Goal: Information Seeking & Learning: Check status

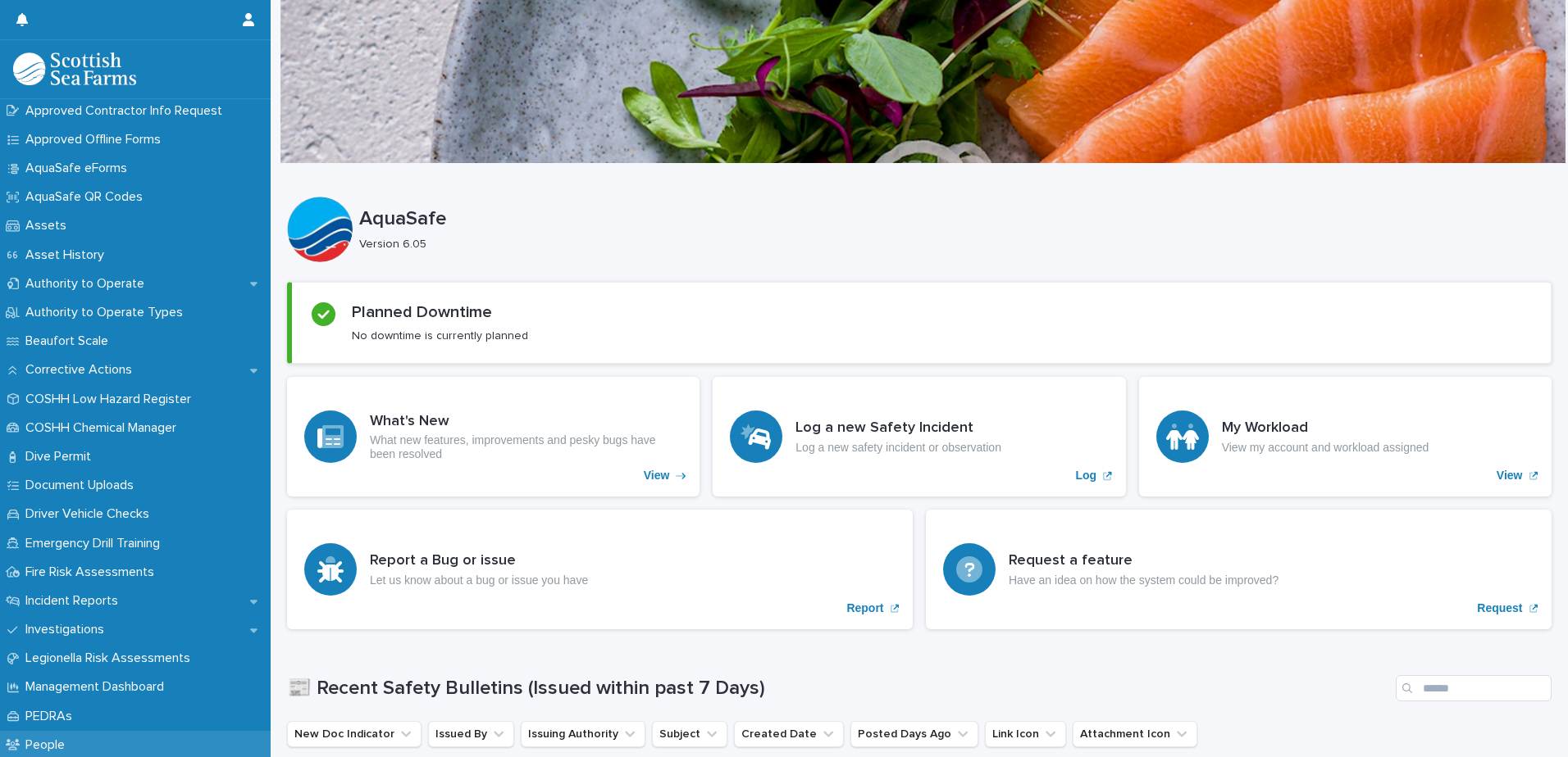
scroll to position [328, 0]
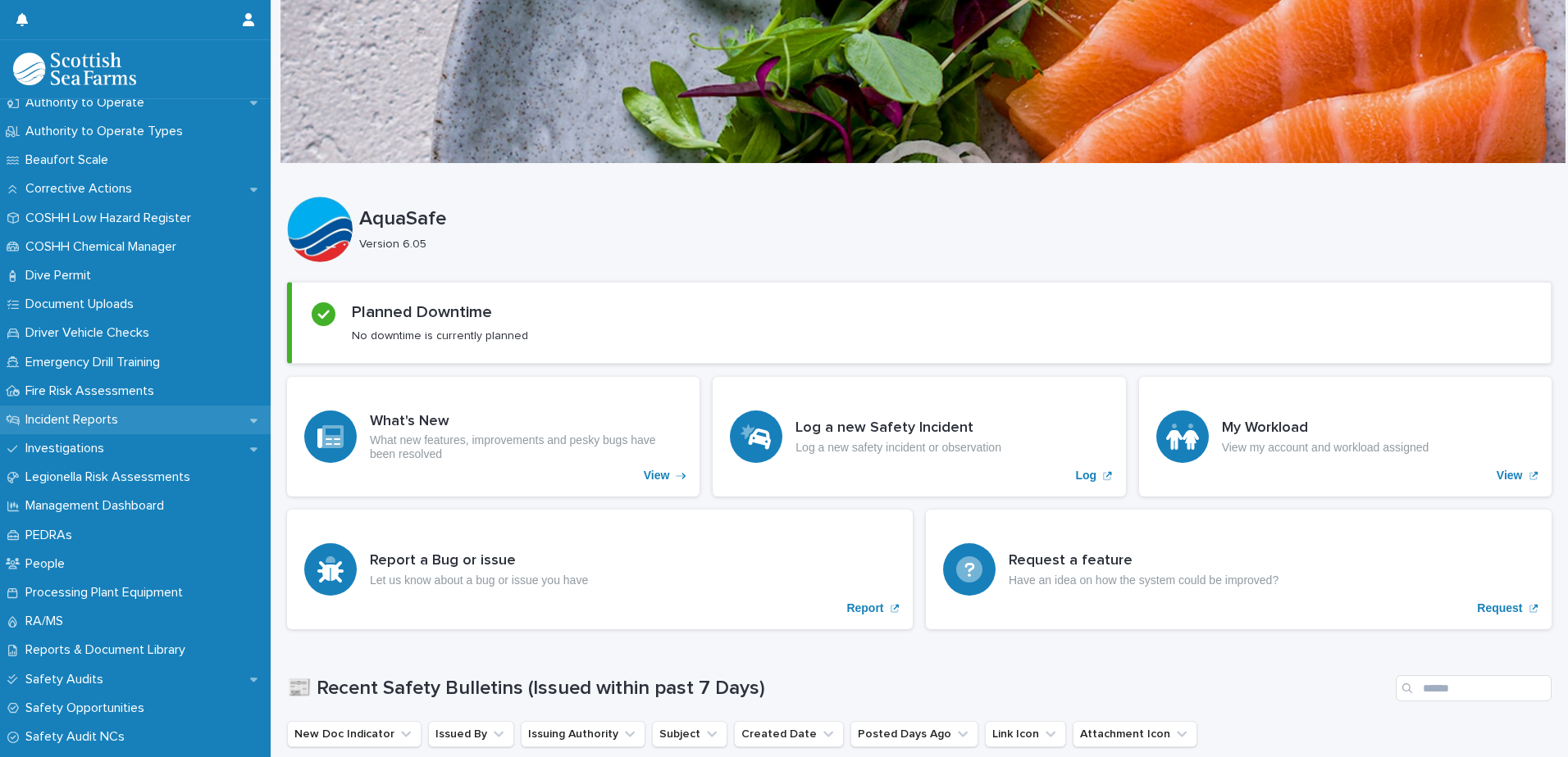
click at [98, 423] on p "Incident Reports" at bounding box center [75, 419] width 112 height 15
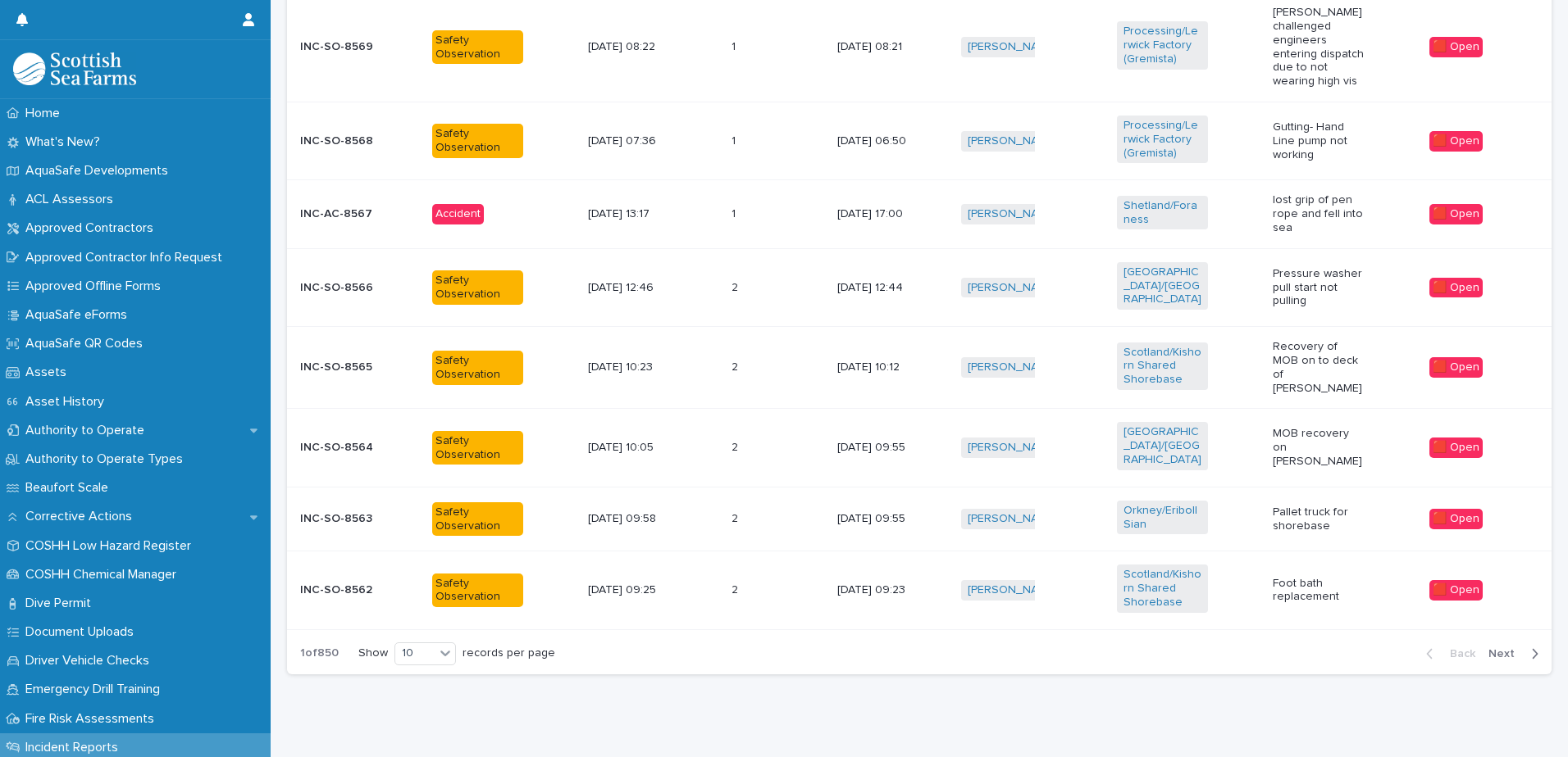
scroll to position [842, 0]
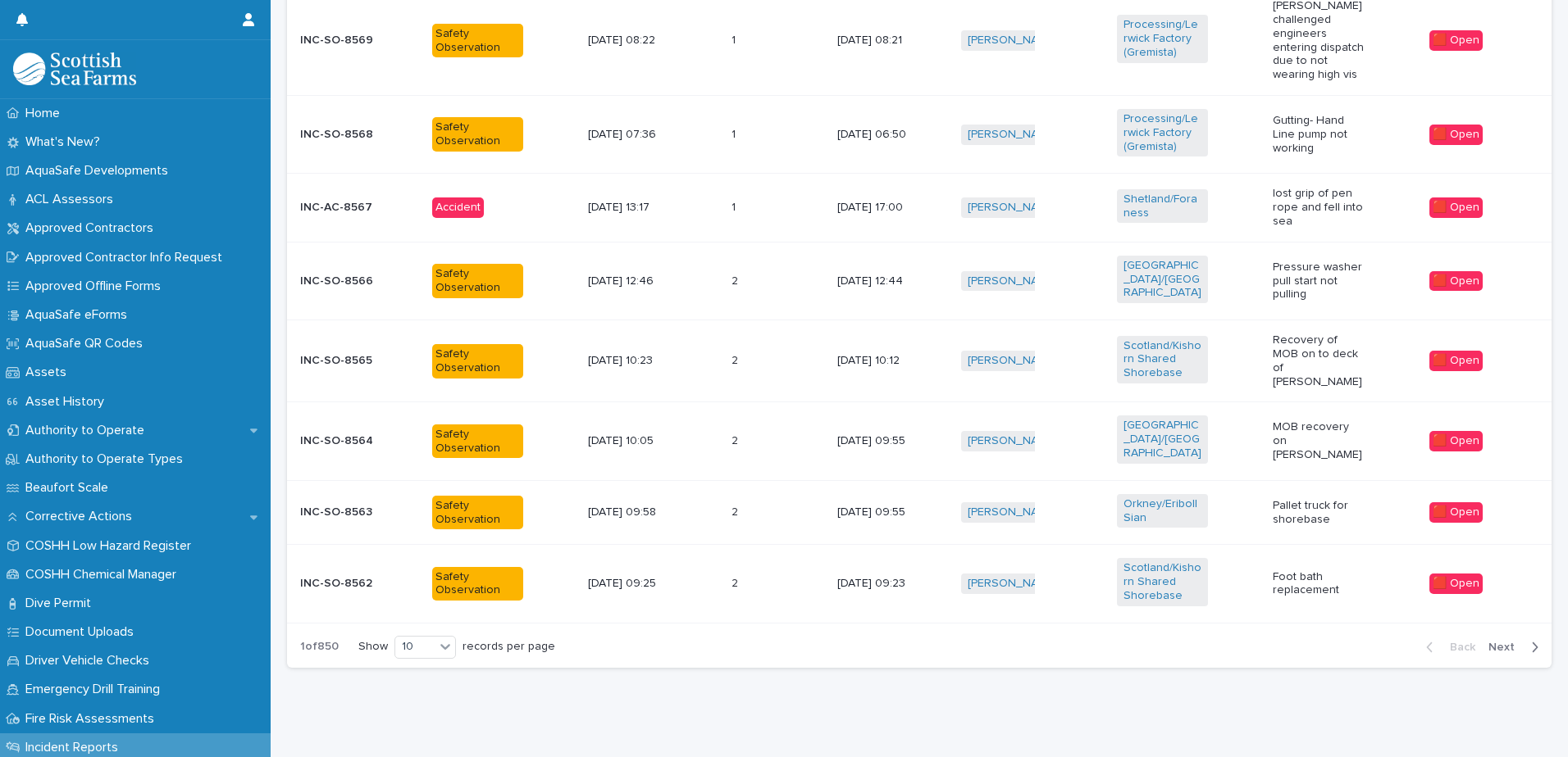
click at [1505, 642] on span "Next" at bounding box center [1506, 647] width 36 height 12
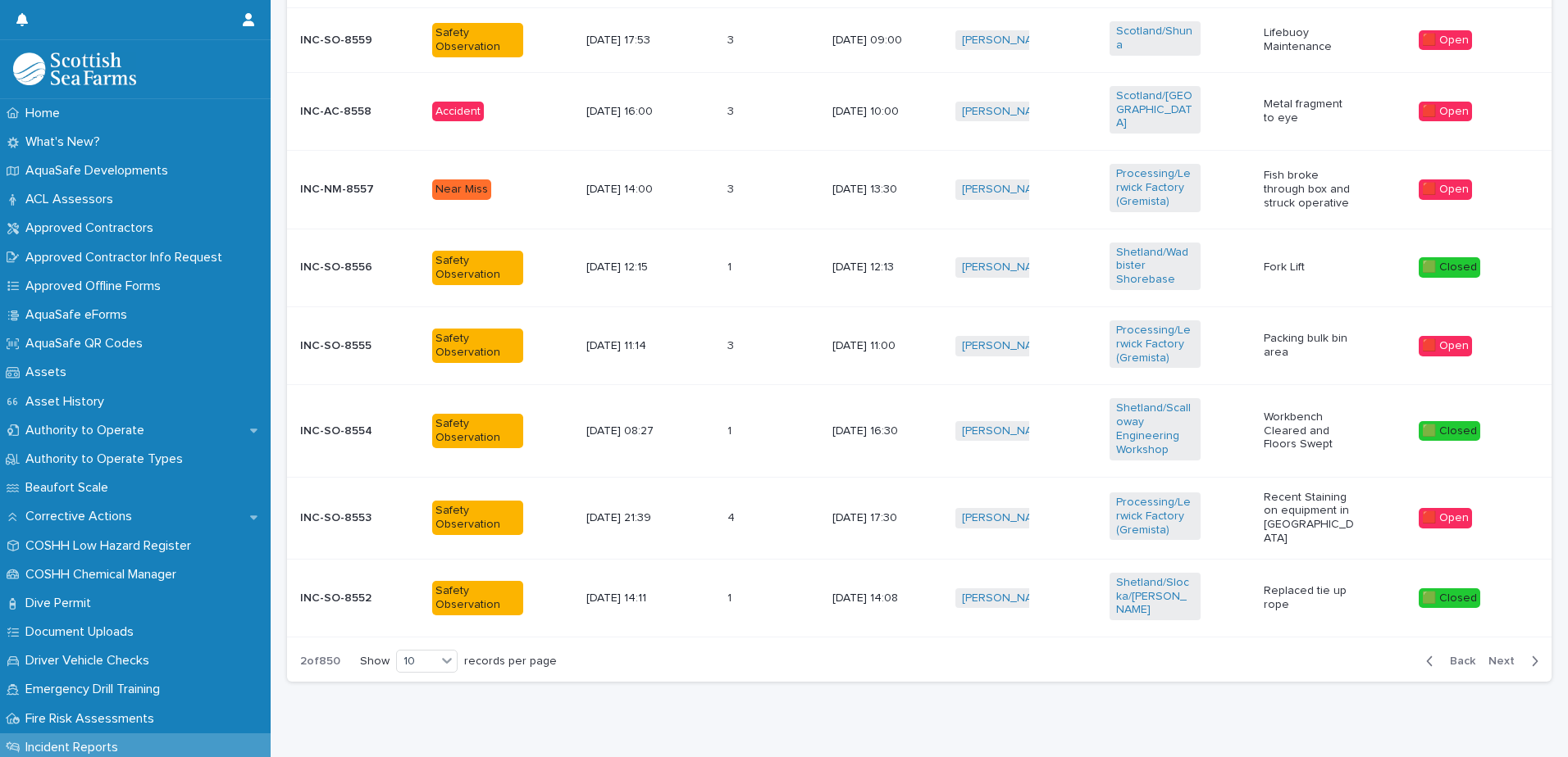
scroll to position [820, 0]
click at [1505, 655] on span "Next" at bounding box center [1506, 660] width 36 height 12
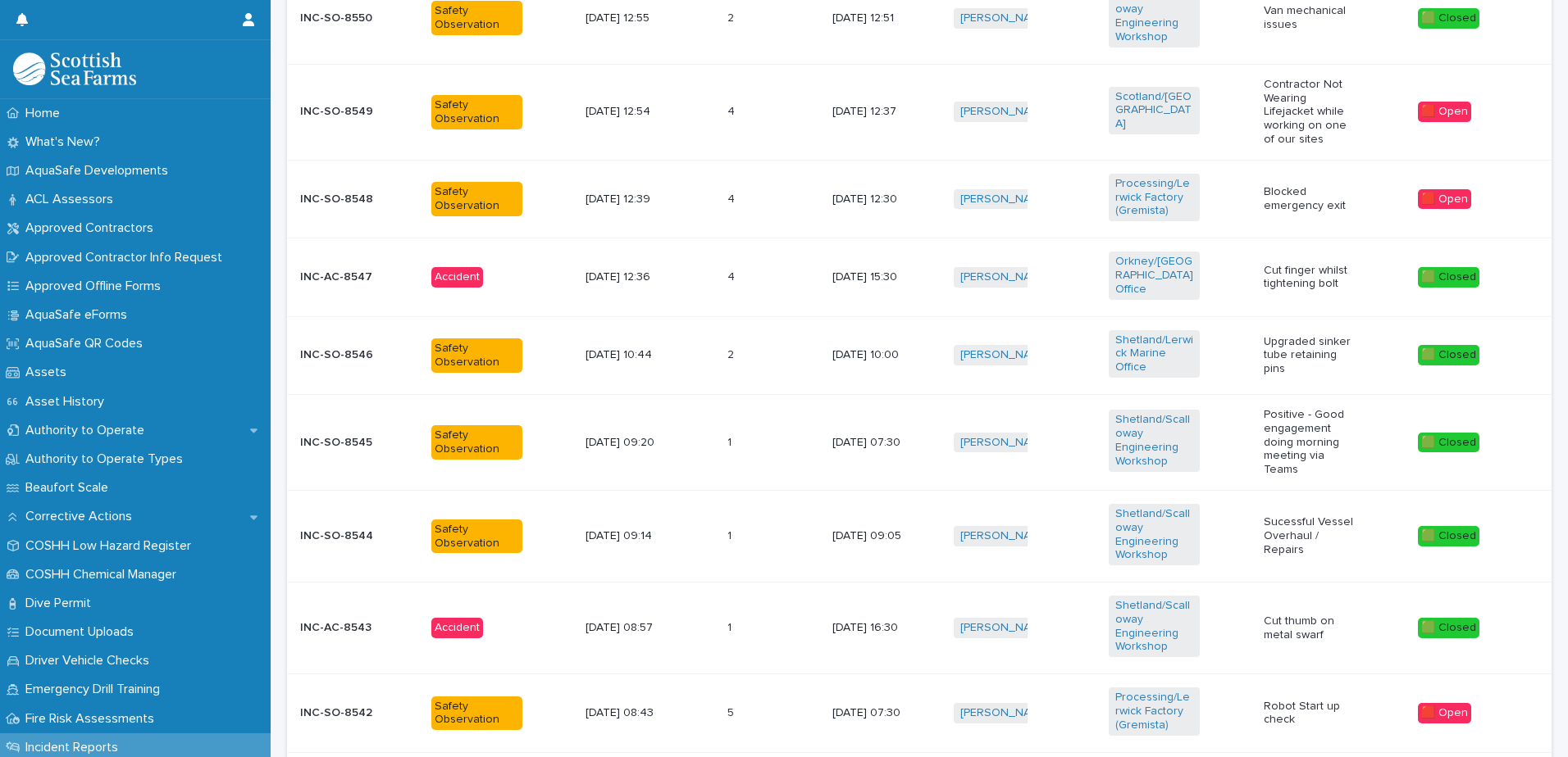
scroll to position [709, 0]
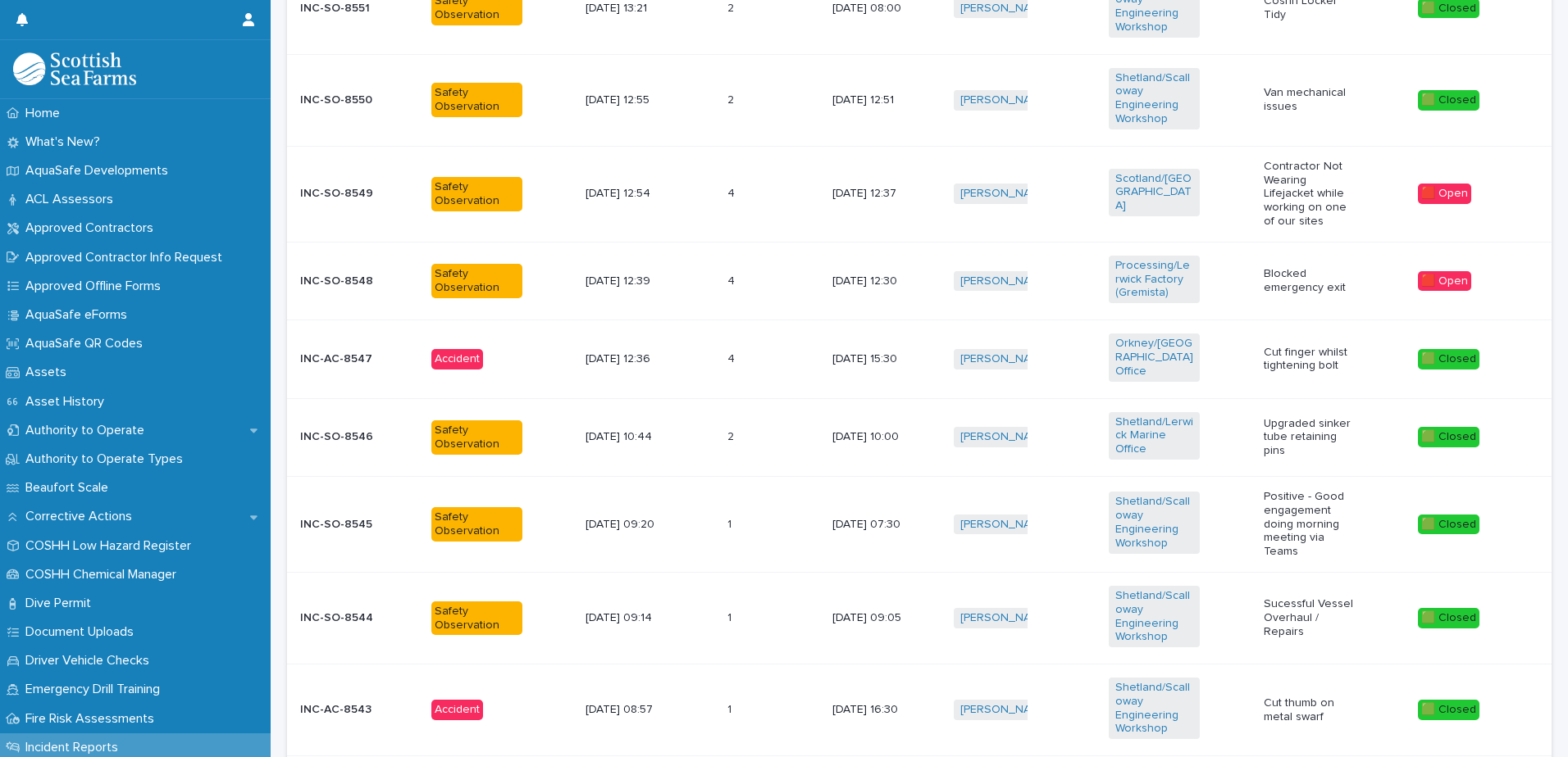
click at [1324, 350] on p "Cut finger whilst tightening bolt" at bounding box center [1309, 359] width 91 height 28
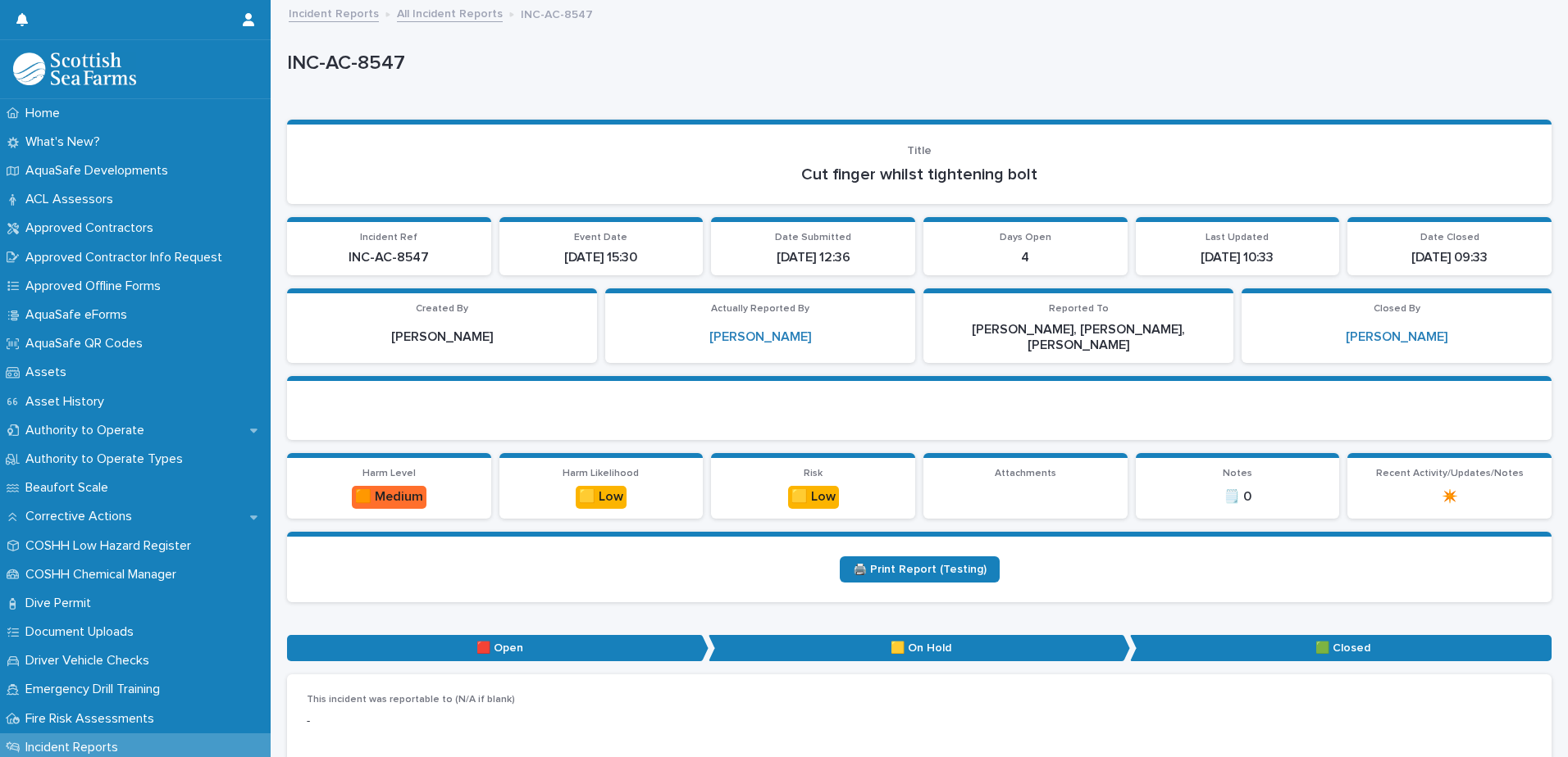
click at [465, 13] on link "All Incident Reports" at bounding box center [449, 13] width 106 height 19
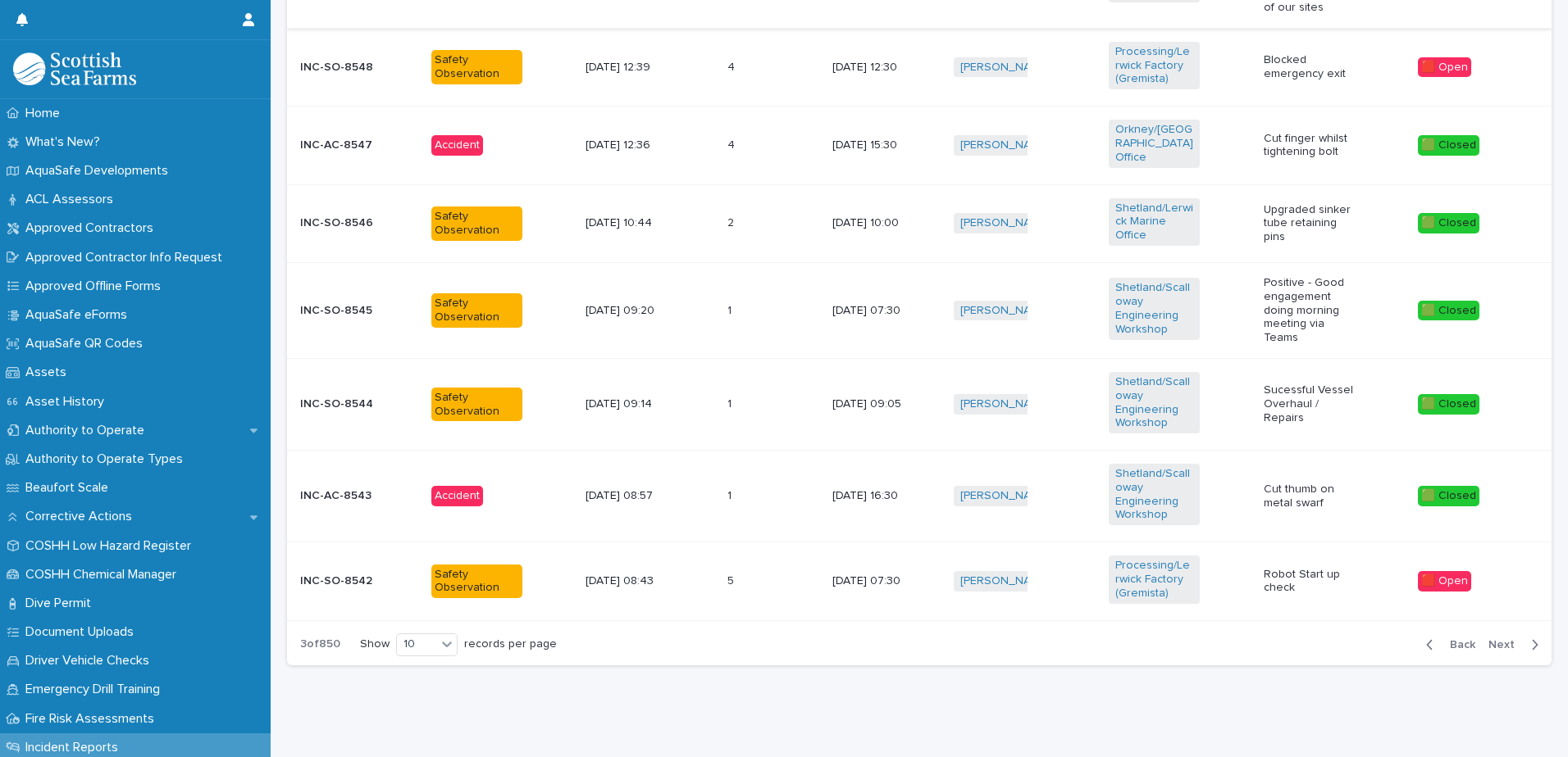
scroll to position [925, 0]
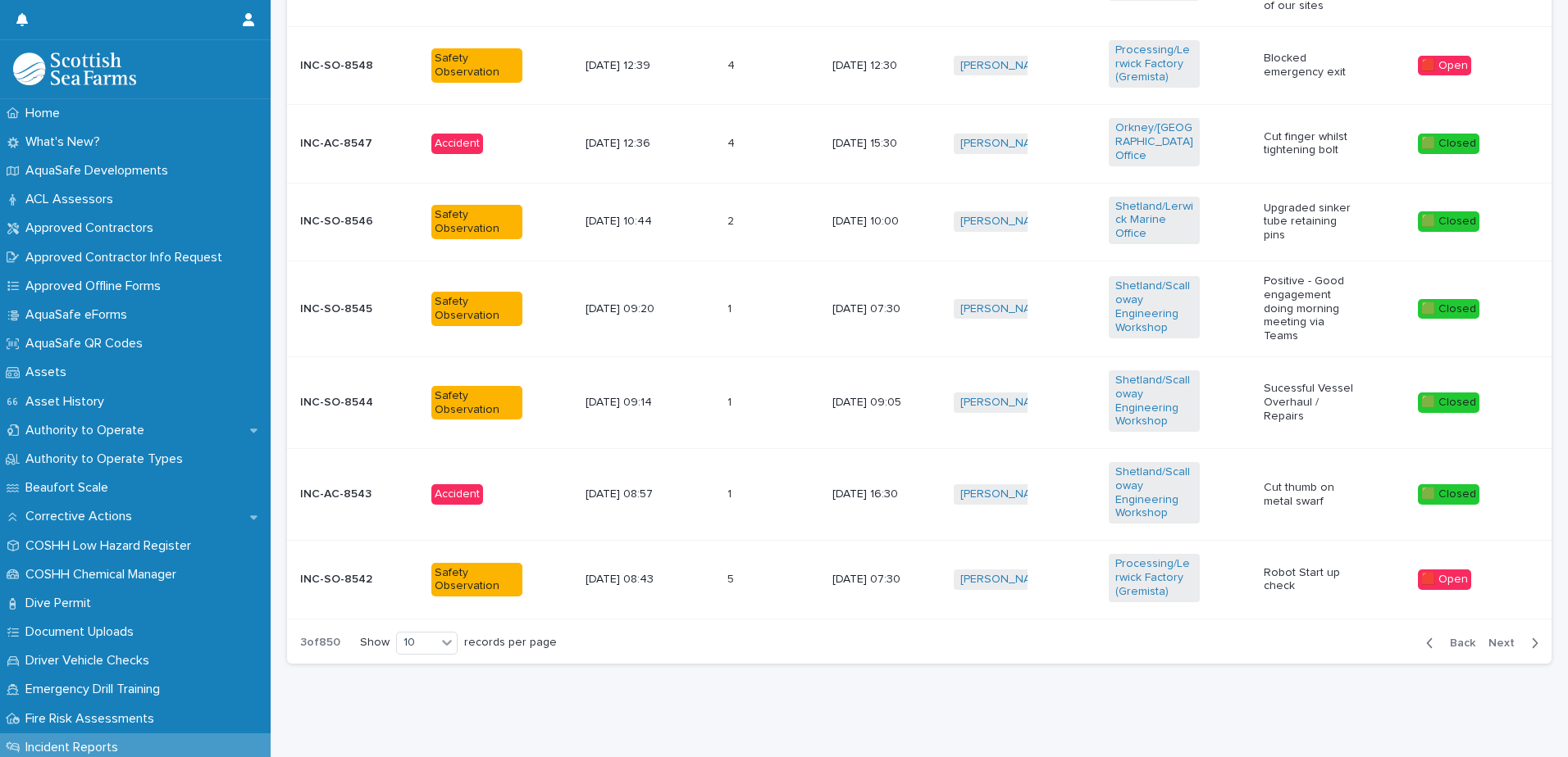
click at [1488, 637] on span "Next" at bounding box center [1506, 643] width 36 height 12
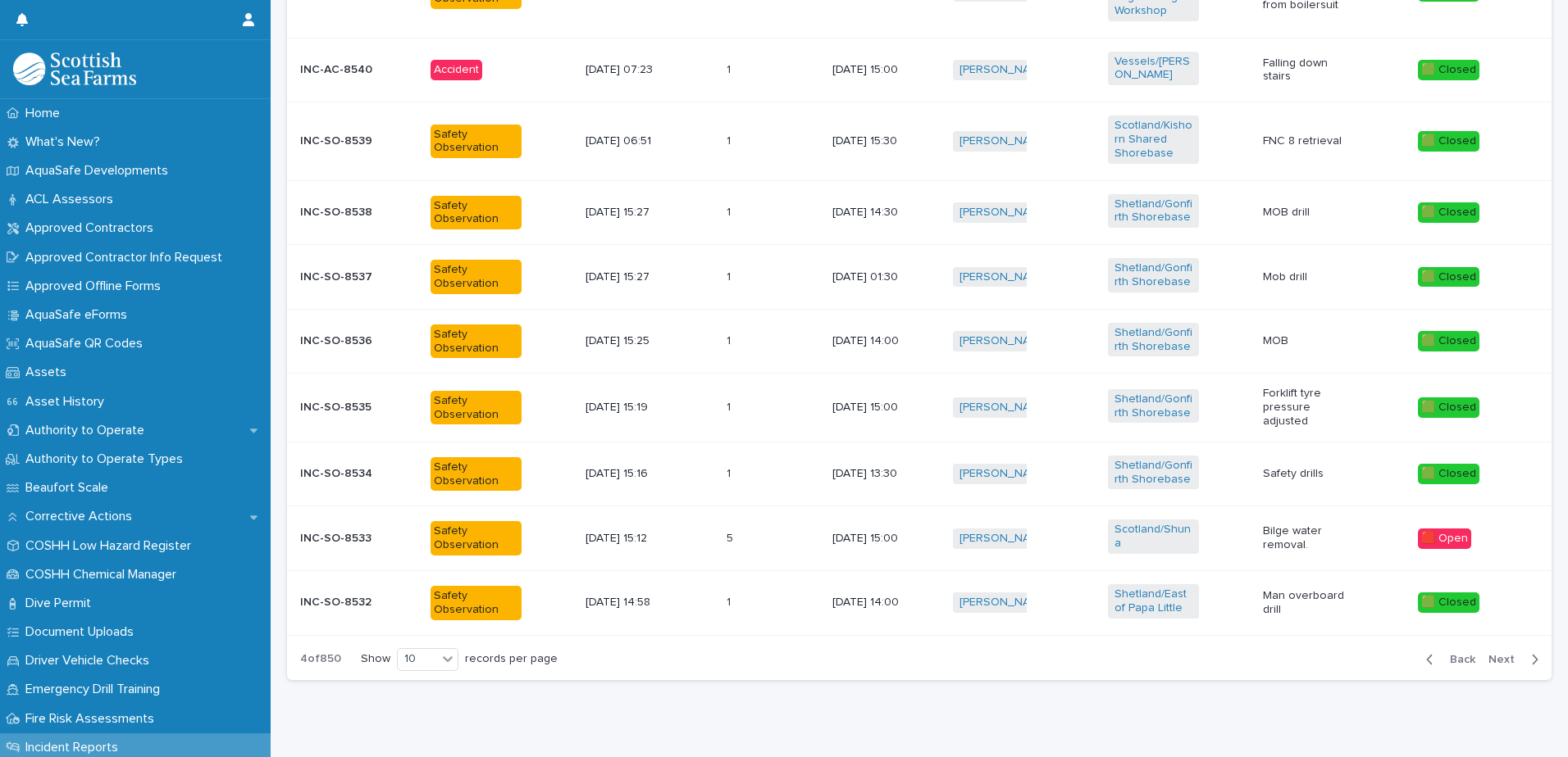
scroll to position [752, 0]
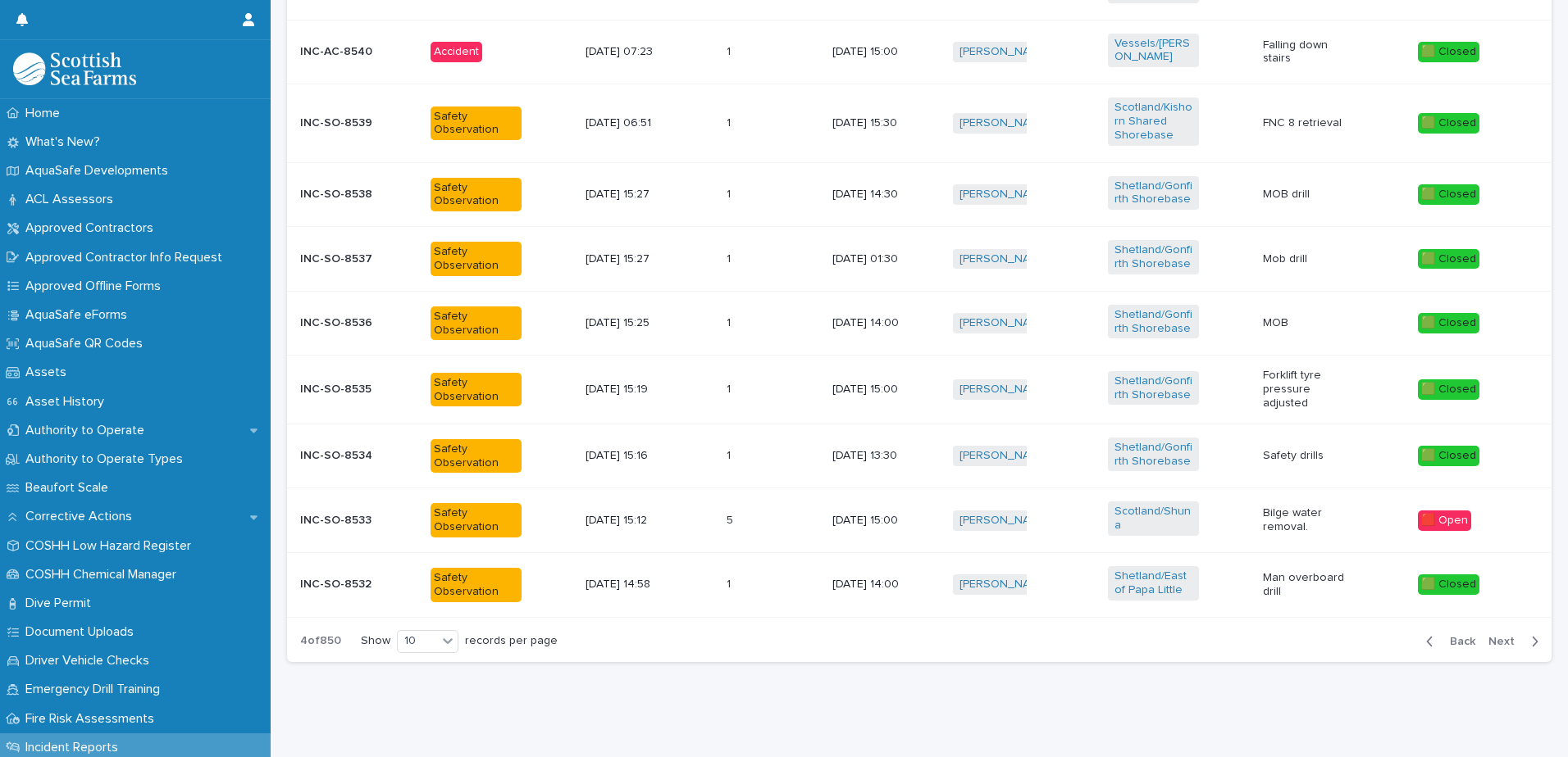
click at [1488, 636] on span "Next" at bounding box center [1506, 641] width 36 height 12
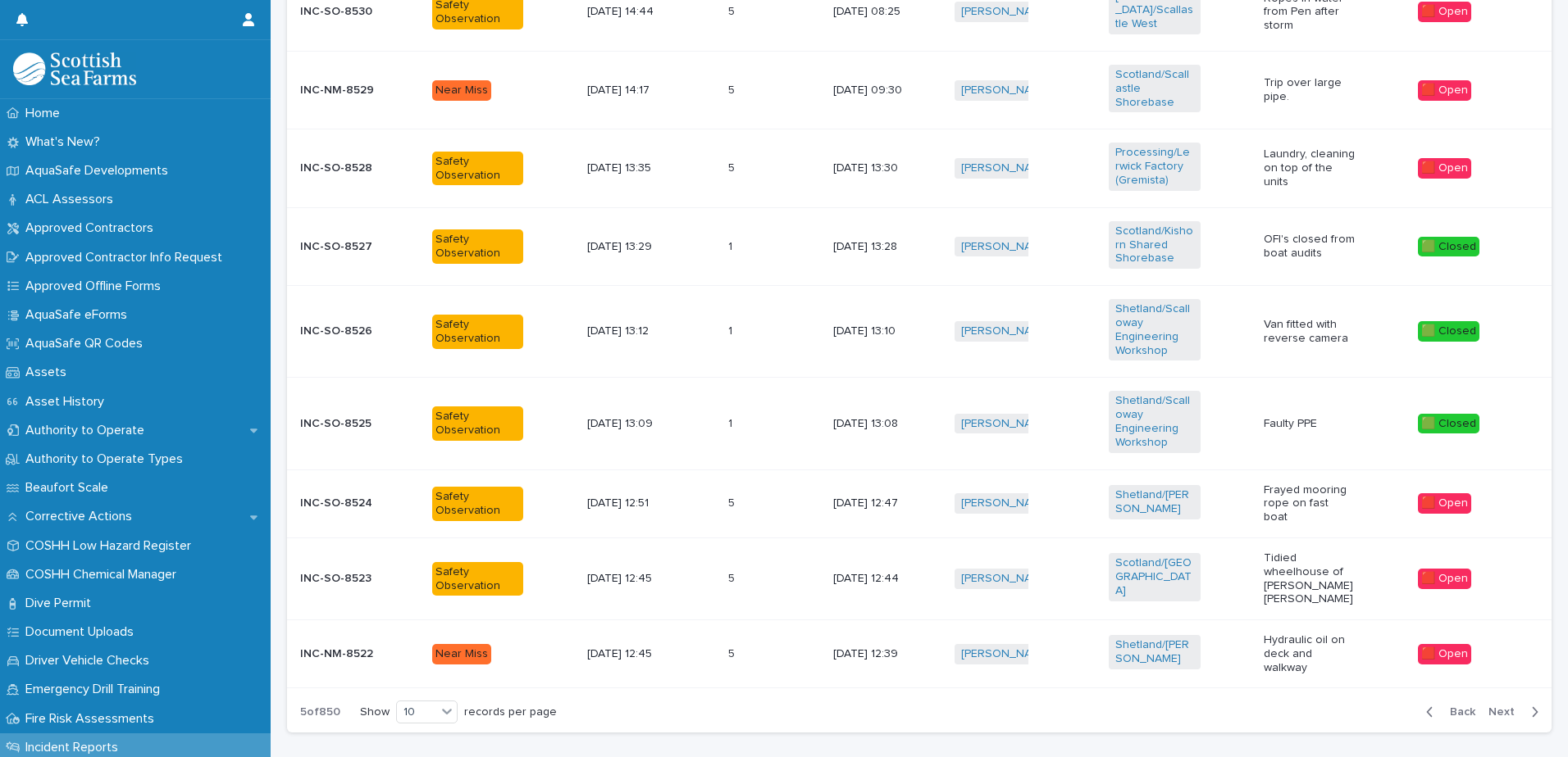
scroll to position [809, 0]
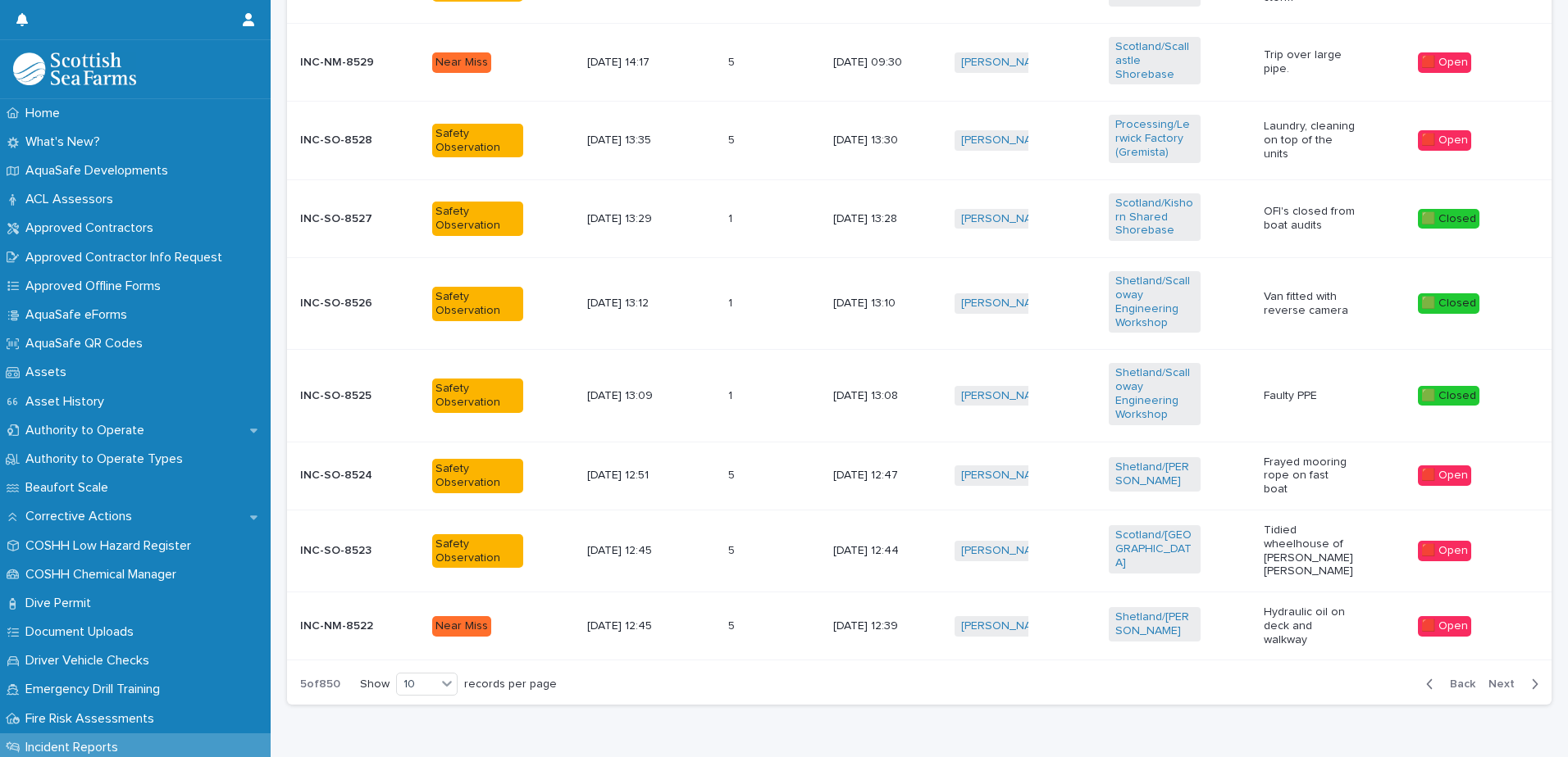
click at [1488, 679] on span "Next" at bounding box center [1506, 685] width 36 height 12
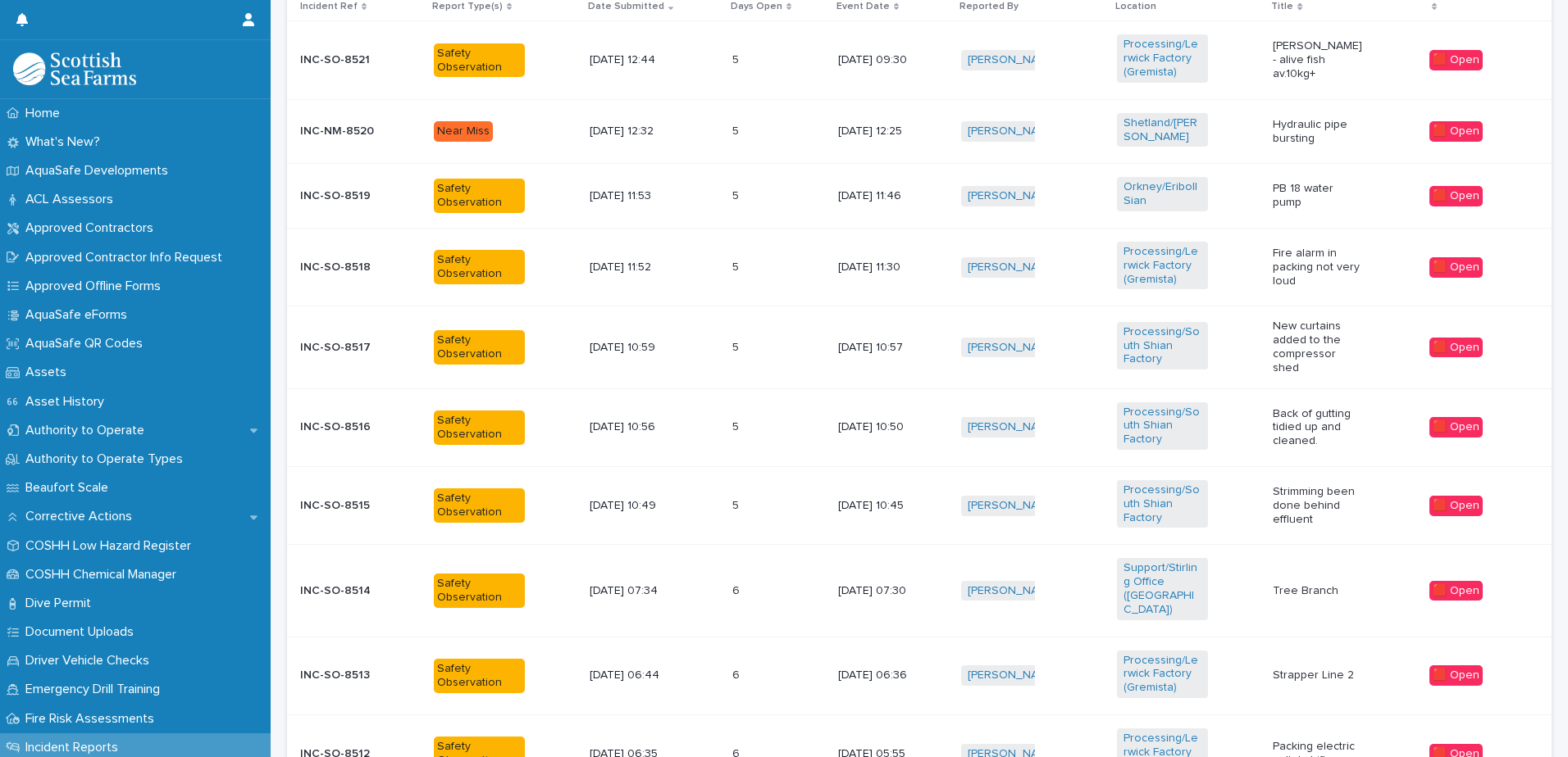
scroll to position [814, 0]
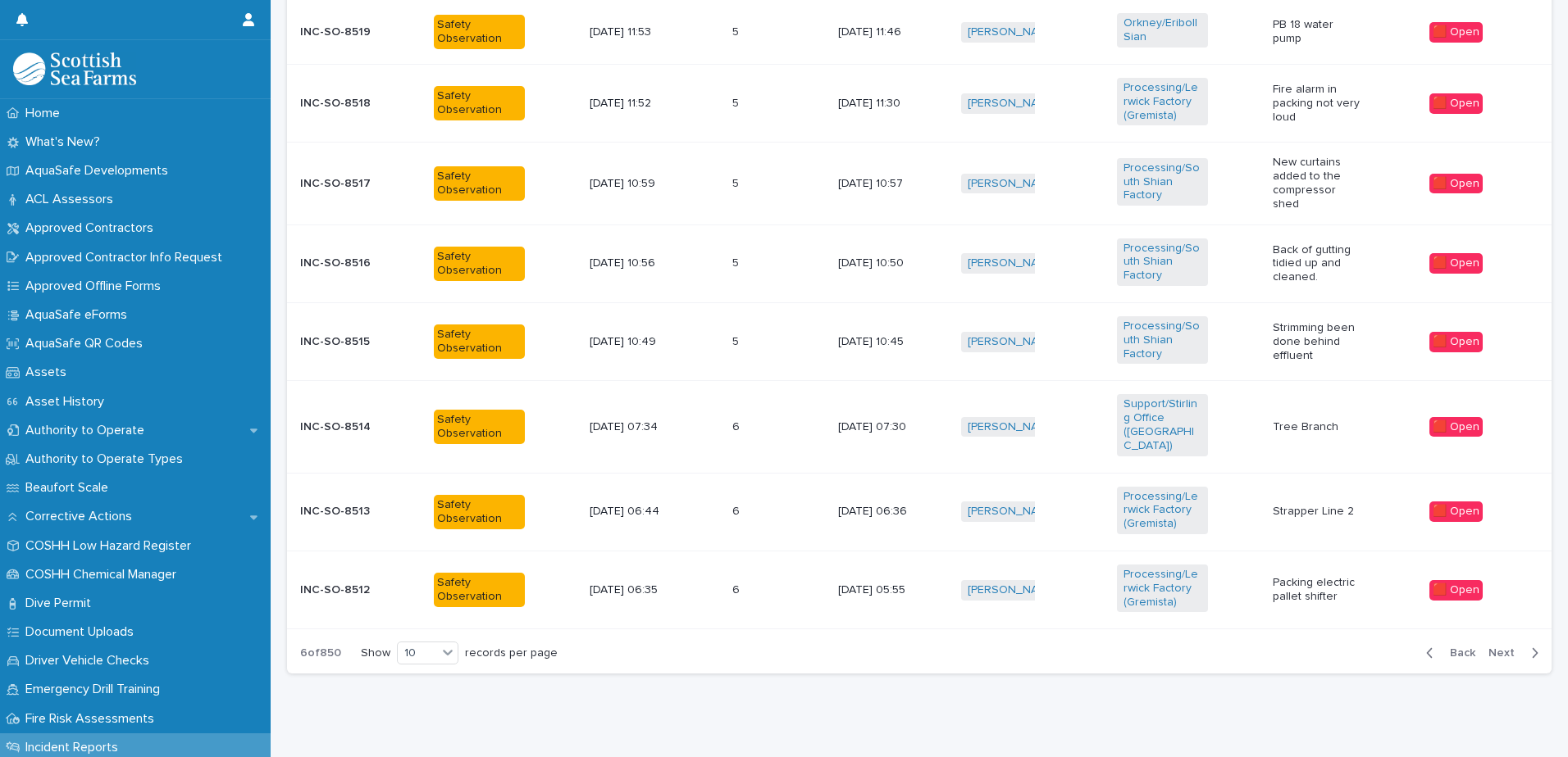
click at [1487, 633] on div "Back Next" at bounding box center [1482, 653] width 139 height 41
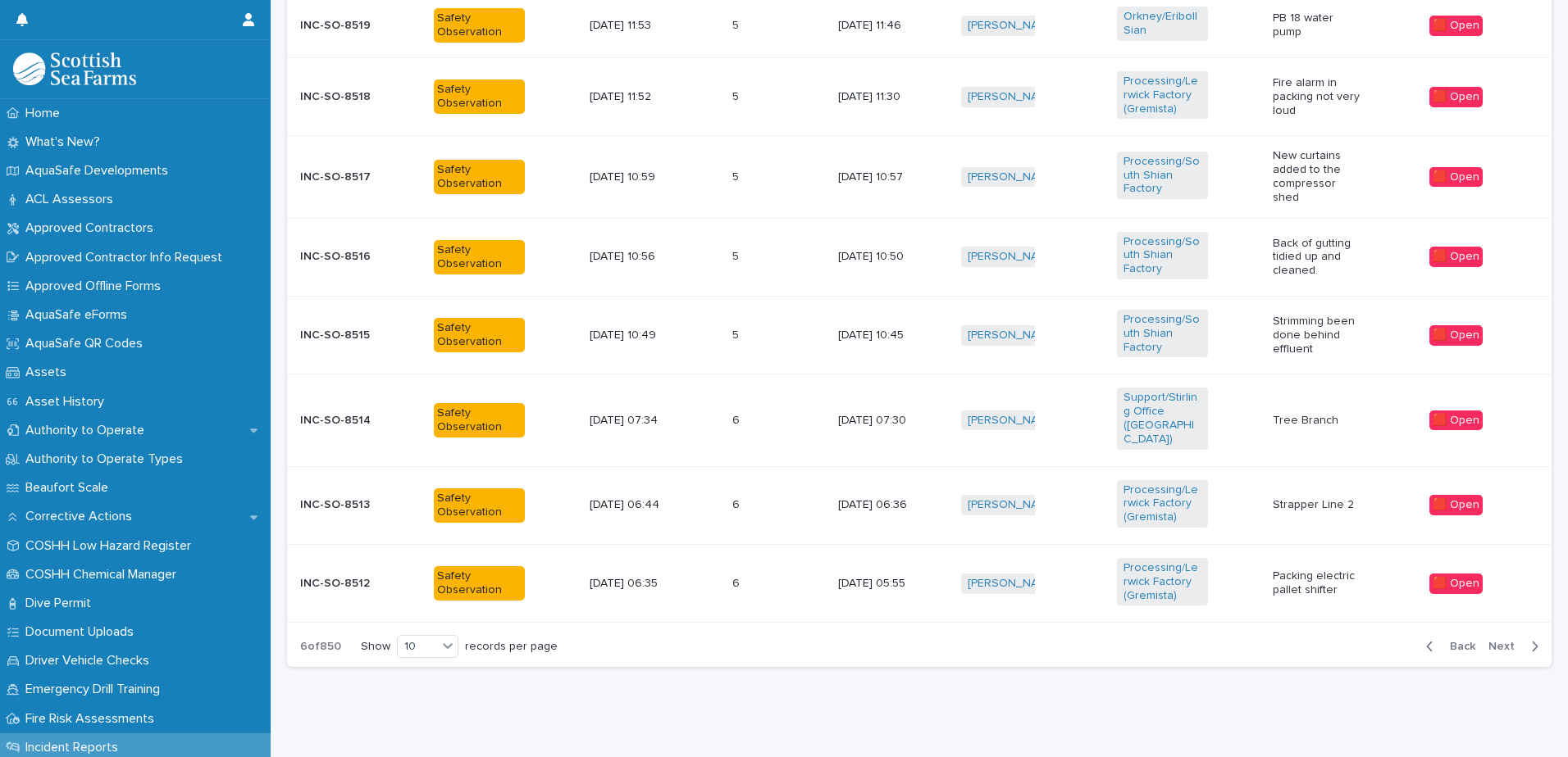
click at [1488, 641] on span "Next" at bounding box center [1506, 647] width 36 height 12
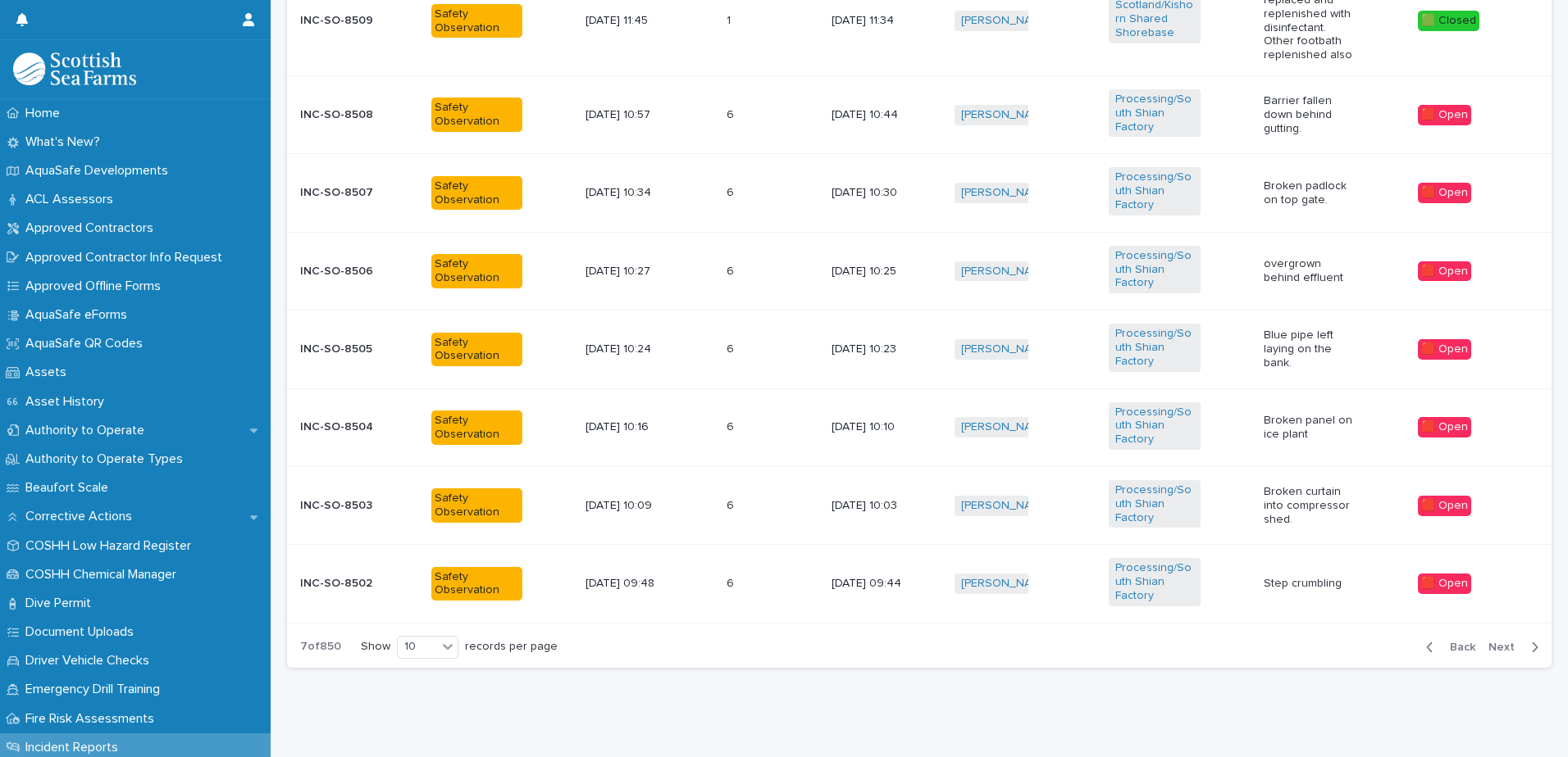
scroll to position [866, 0]
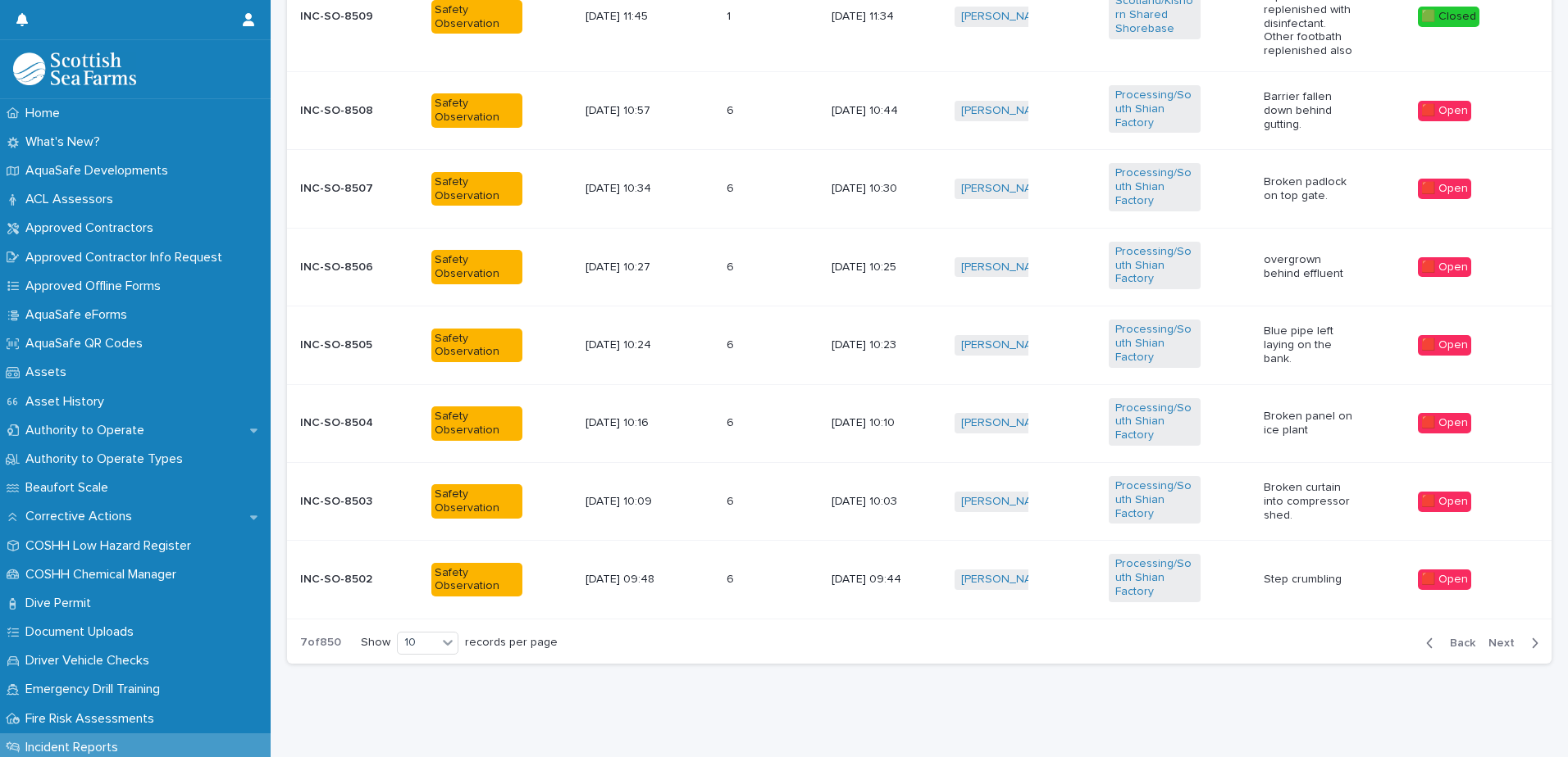
click at [314, 695] on div "Loading... Saving… Loading... Saving… 33 🟧 15 -21 Days 46 🟩 0 - 7 Days 745 🟪 Pr…" at bounding box center [919, 8] width 1281 height 1420
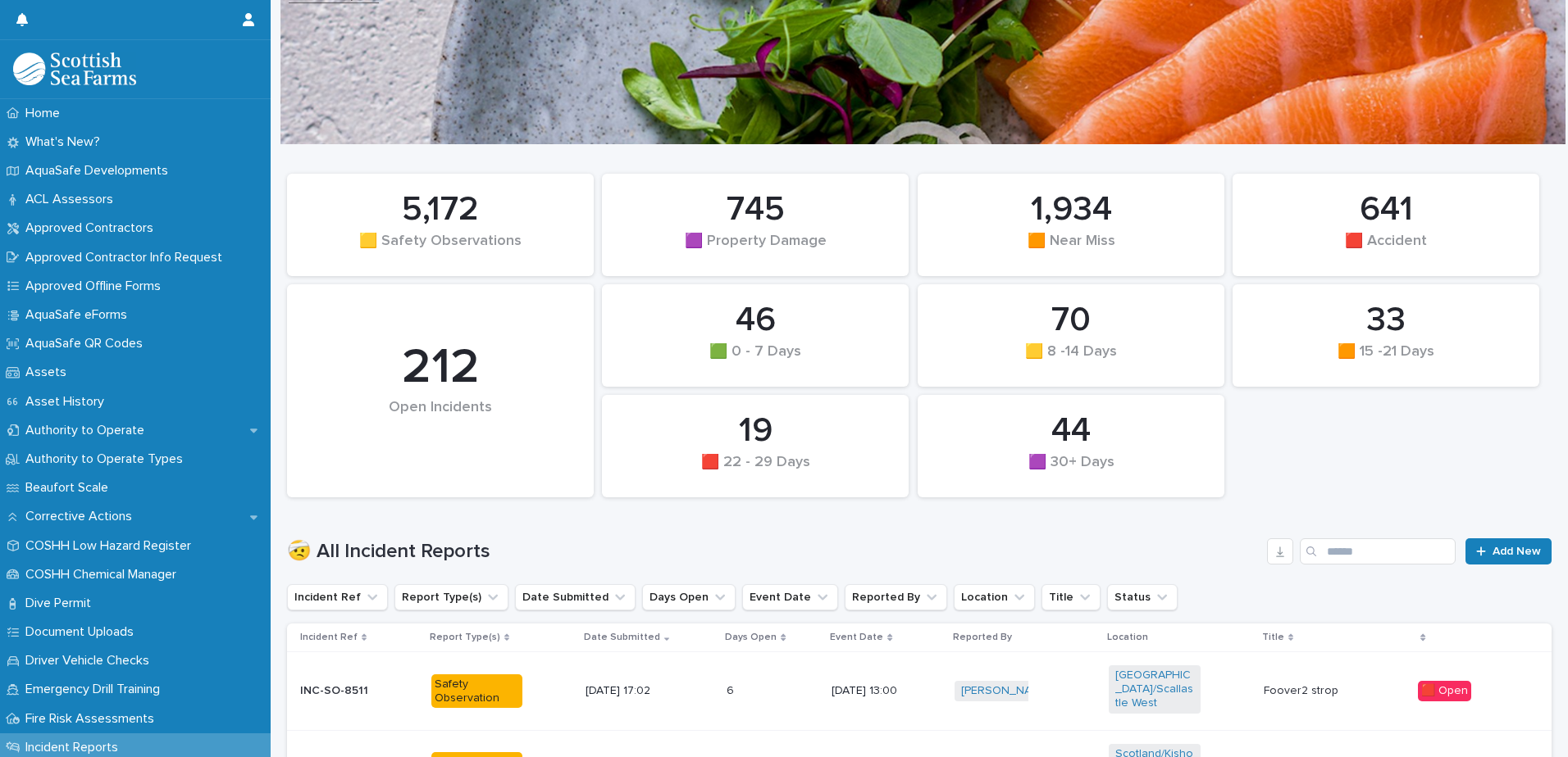
scroll to position [0, 0]
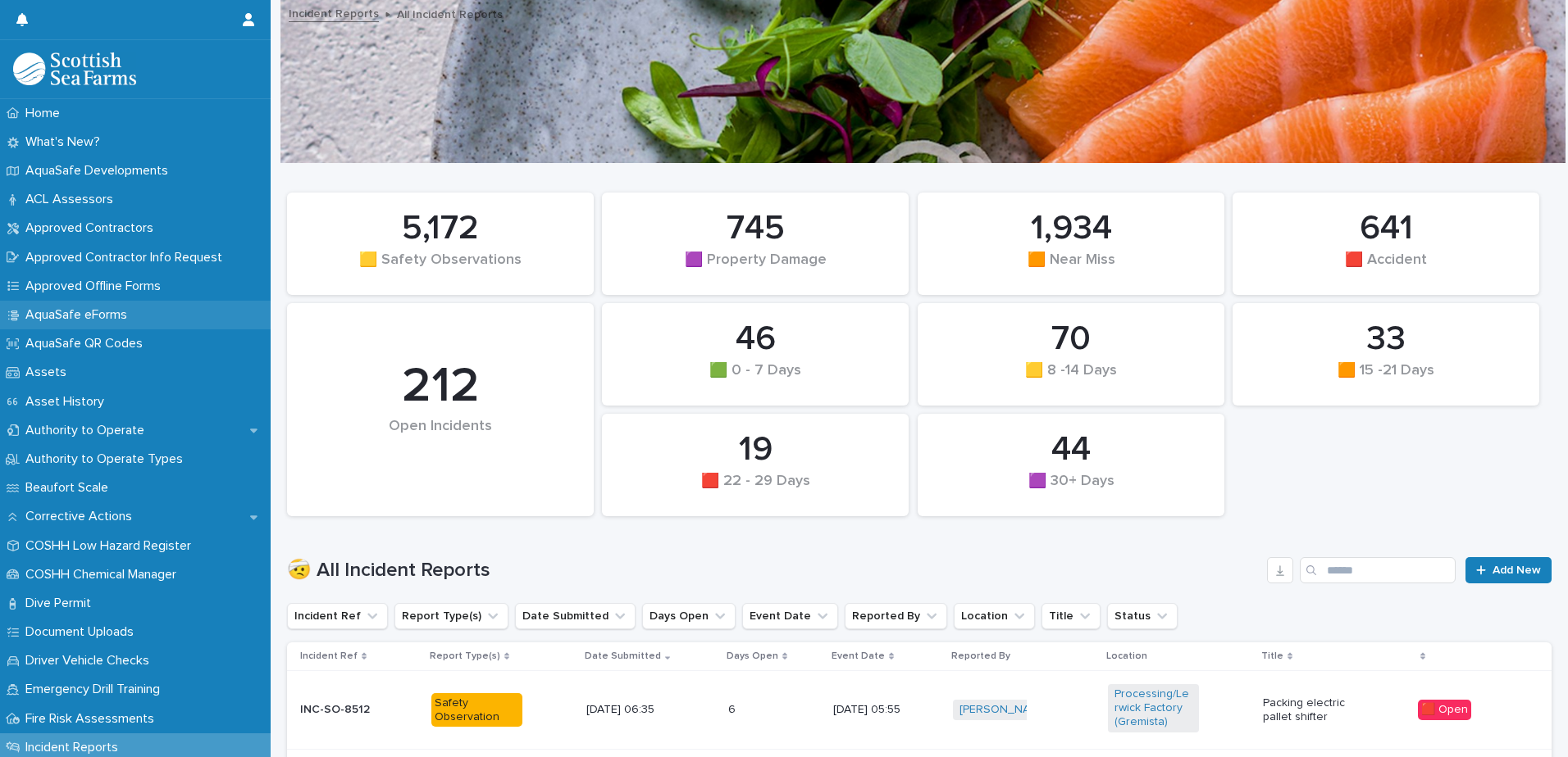
click at [72, 318] on p "AquaSafe eForms" at bounding box center [80, 314] width 121 height 15
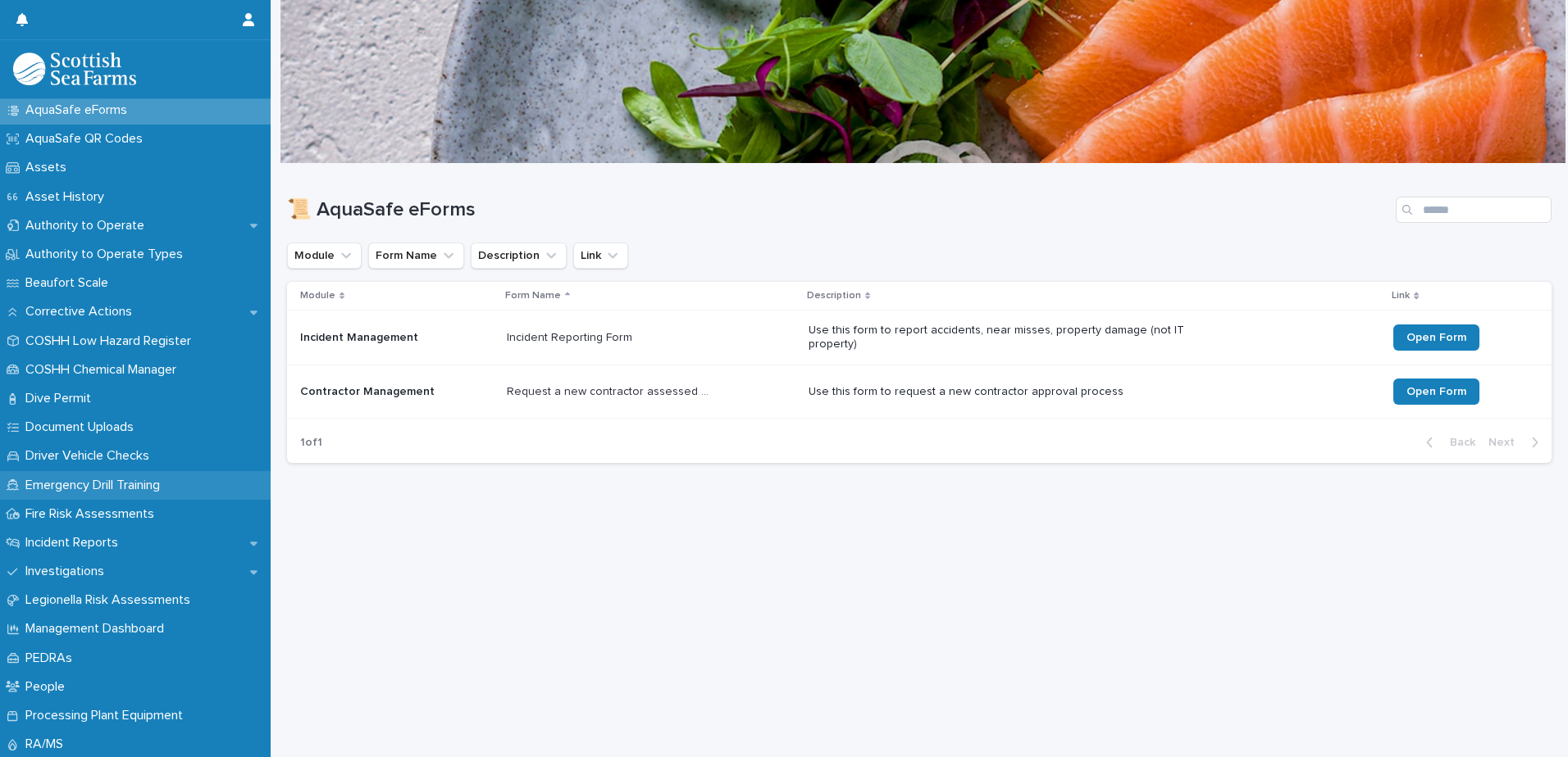
scroll to position [246, 0]
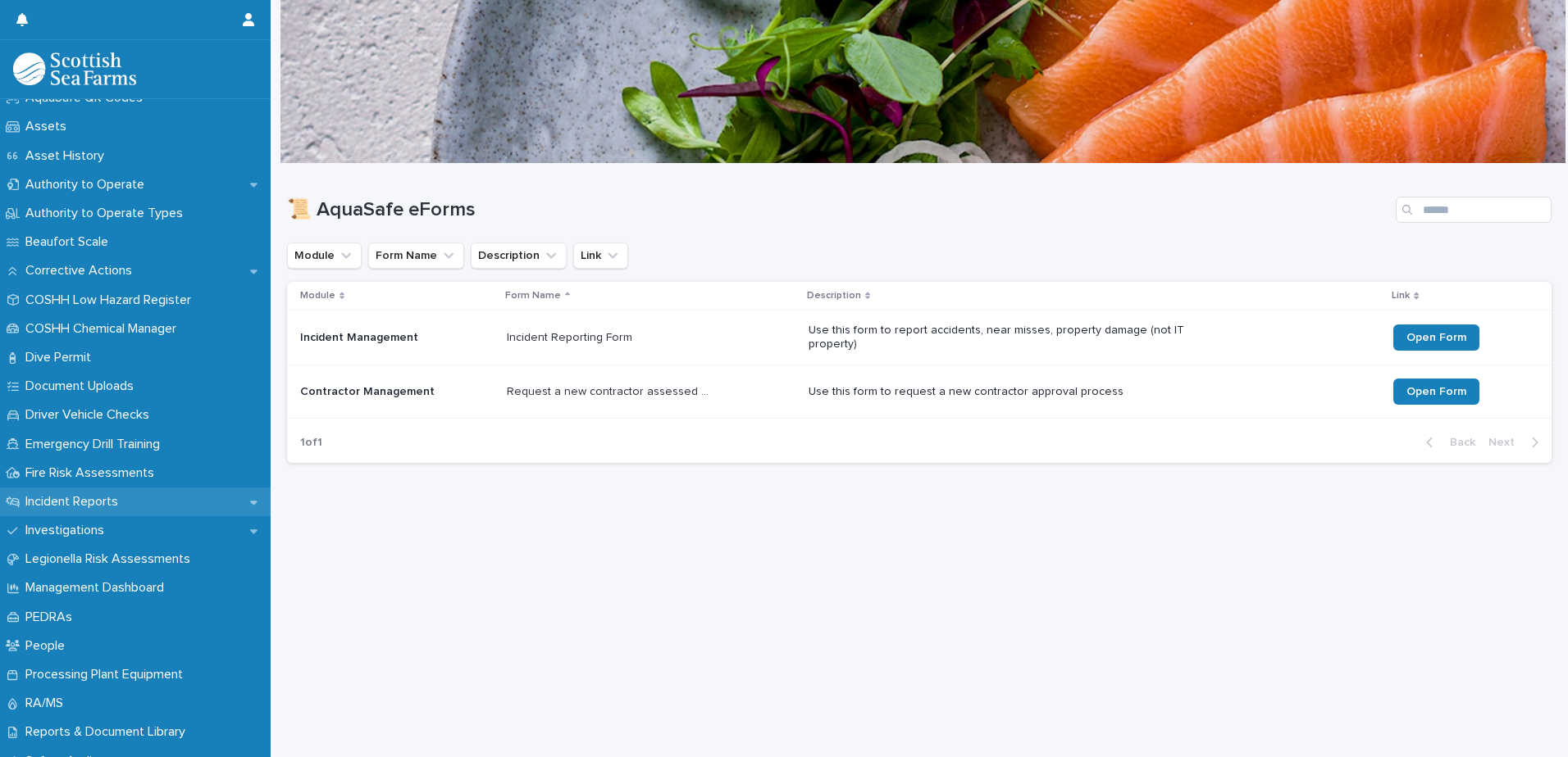
click at [182, 506] on div "Incident Reports" at bounding box center [135, 503] width 271 height 29
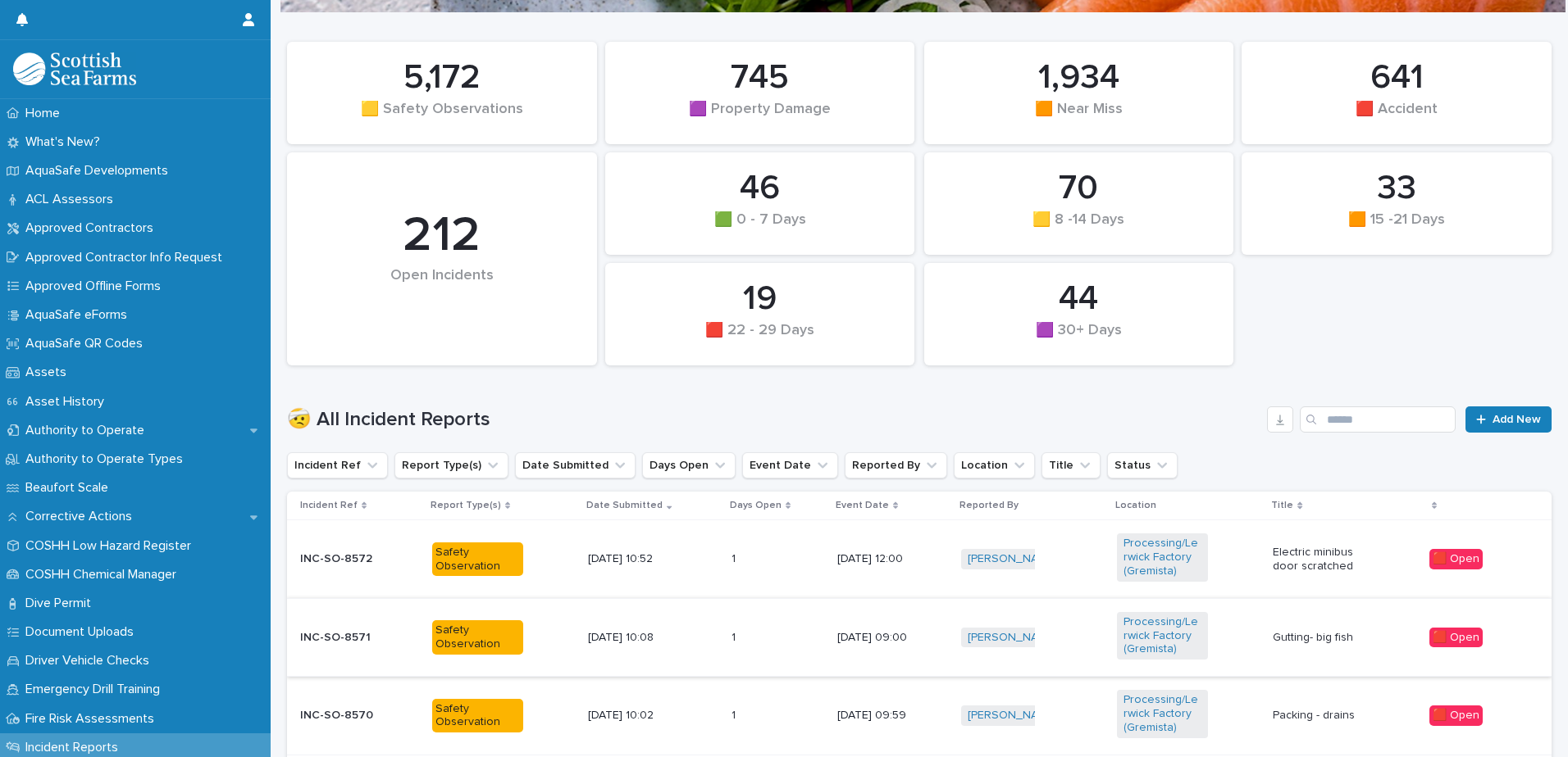
scroll to position [164, 0]
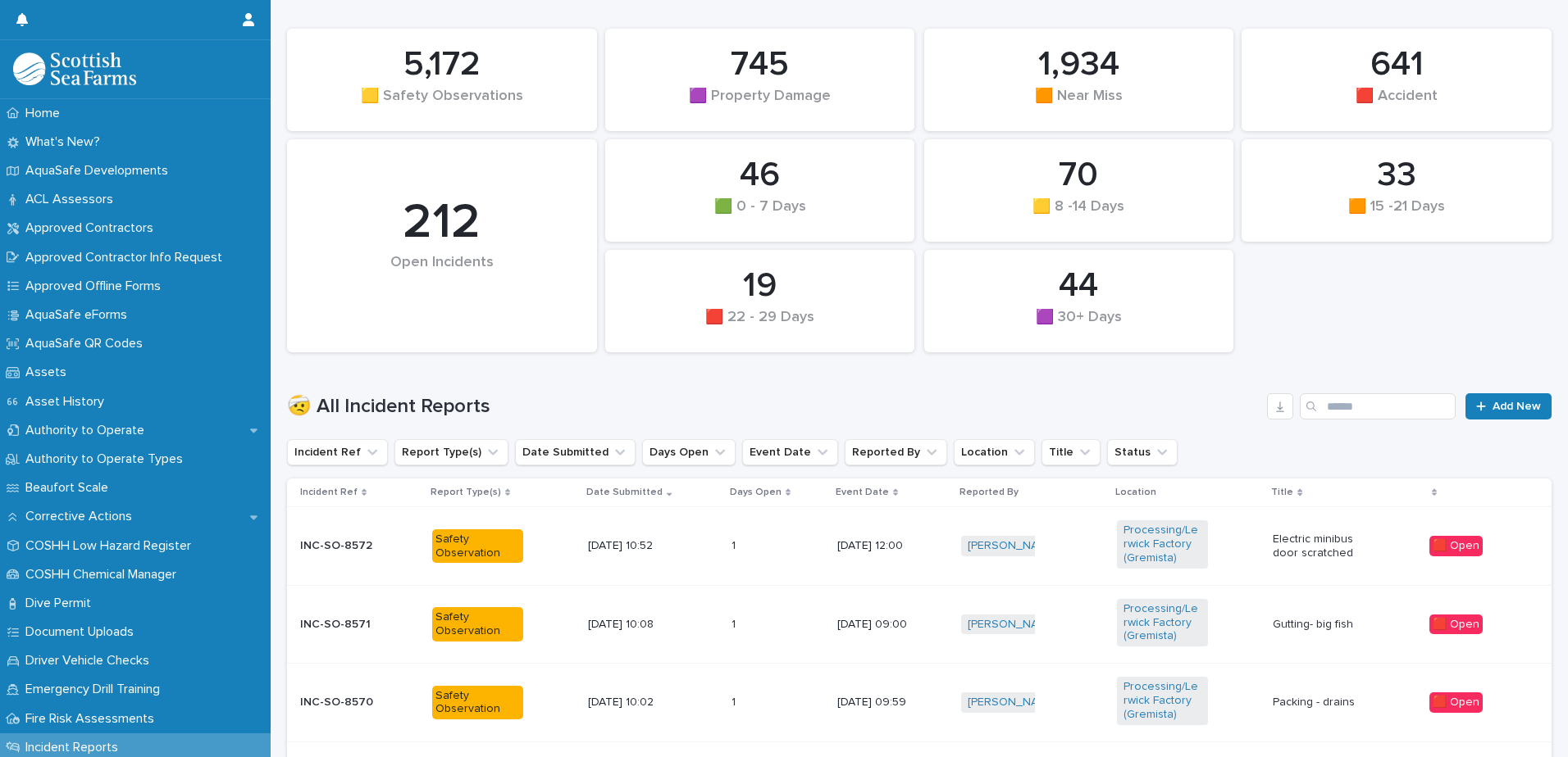
click at [641, 555] on div "[DATE] 10:52" at bounding box center [652, 546] width 130 height 27
